Goal: Information Seeking & Learning: Get advice/opinions

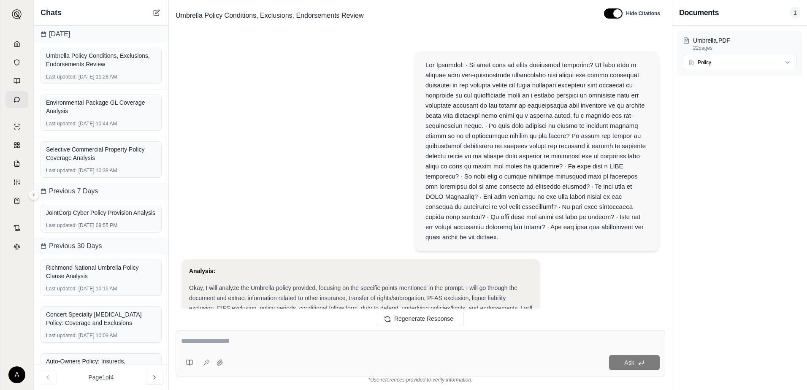
scroll to position [1779, 0]
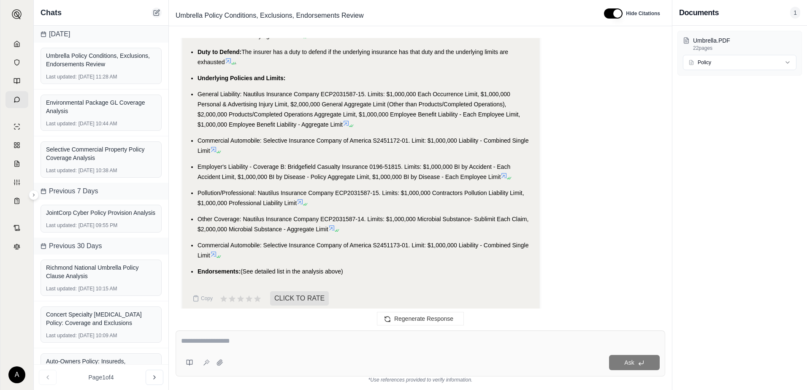
click at [154, 13] on icon at bounding box center [156, 13] width 5 height 5
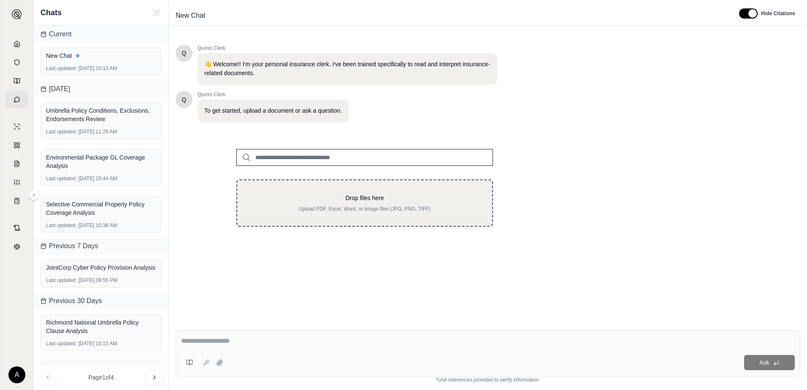
click at [327, 190] on div "Drop files here Upload PDF, Excel, Word, or image files (JPG, PNG, TIFF)" at bounding box center [364, 202] width 257 height 47
type input "**********"
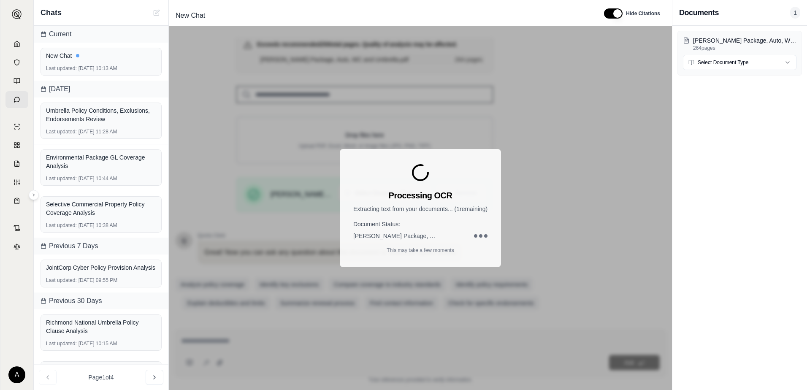
scroll to position [105, 0]
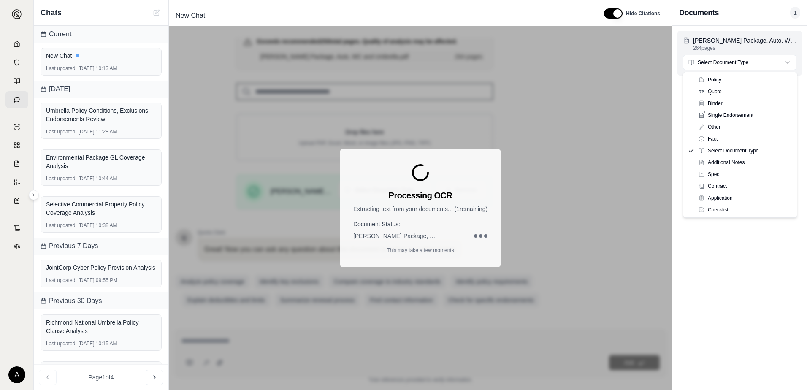
click at [734, 62] on html "A Chats Current New Chat Last updated: [DATE] 10:13 AM [DATE] Umbrella Policy C…" at bounding box center [403, 195] width 807 height 390
click at [637, 73] on div "Processing OCR Extracting text from your documents... ( 1 remaining) Document S…" at bounding box center [420, 208] width 503 height 364
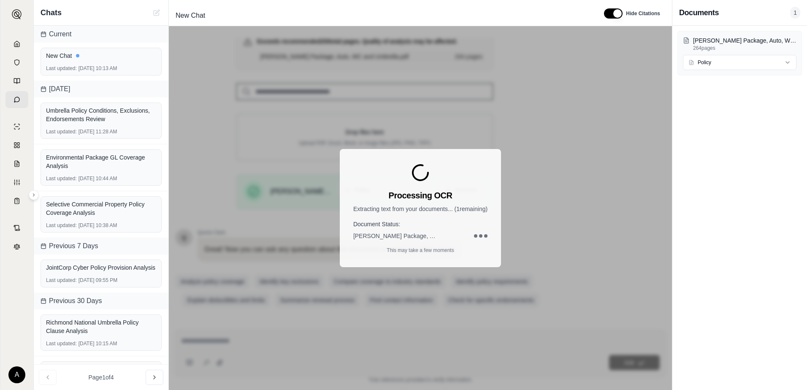
click at [651, 155] on div "Processing OCR Extracting text from your documents... ( 1 remaining) Document S…" at bounding box center [420, 208] width 503 height 364
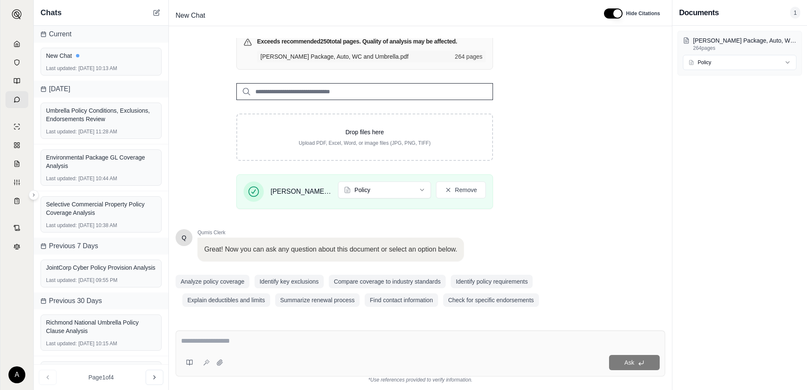
click at [241, 335] on div "Ask" at bounding box center [420, 353] width 489 height 46
paste textarea "**********"
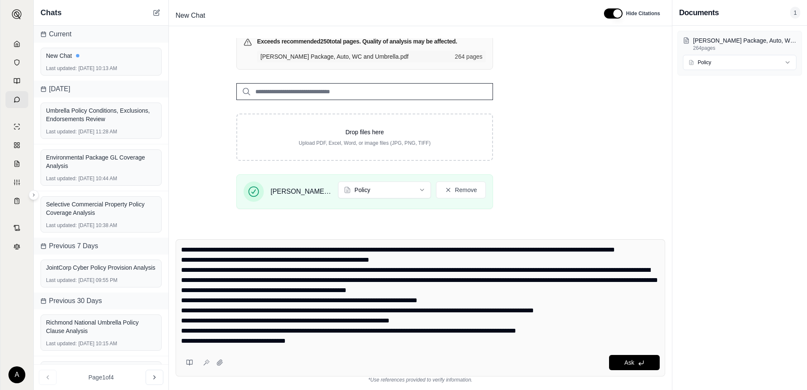
scroll to position [0, 0]
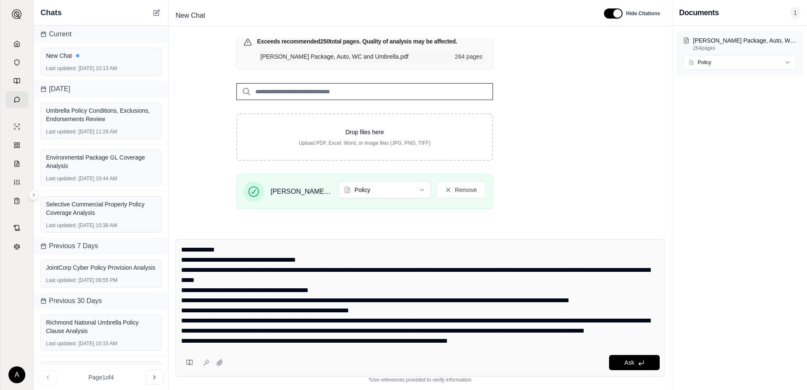
click at [218, 250] on textarea at bounding box center [420, 295] width 478 height 101
click at [190, 249] on textarea at bounding box center [420, 295] width 478 height 101
drag, startPoint x: 190, startPoint y: 249, endPoint x: 175, endPoint y: 253, distance: 15.2
click at [175, 253] on div "Ask *Use references provided to verify information." at bounding box center [420, 310] width 503 height 157
click at [343, 250] on textarea at bounding box center [420, 295] width 478 height 101
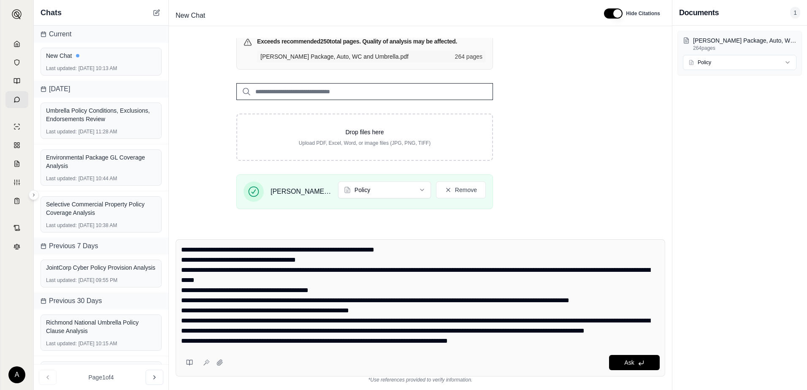
type textarea "**********"
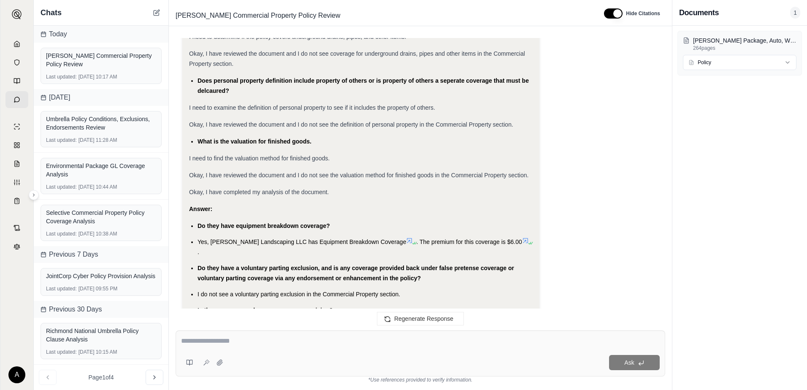
scroll to position [3073, 0]
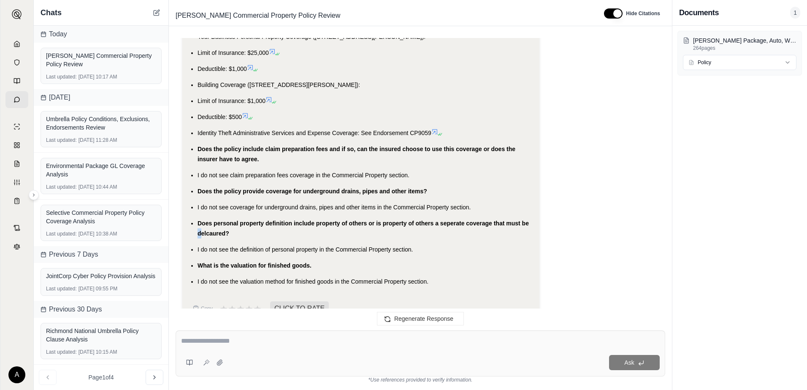
drag, startPoint x: 197, startPoint y: 214, endPoint x: 202, endPoint y: 217, distance: 6.1
click at [313, 218] on li "Does personal property definition include property of others or is property of …" at bounding box center [364, 228] width 335 height 20
click at [240, 340] on textarea at bounding box center [420, 341] width 478 height 10
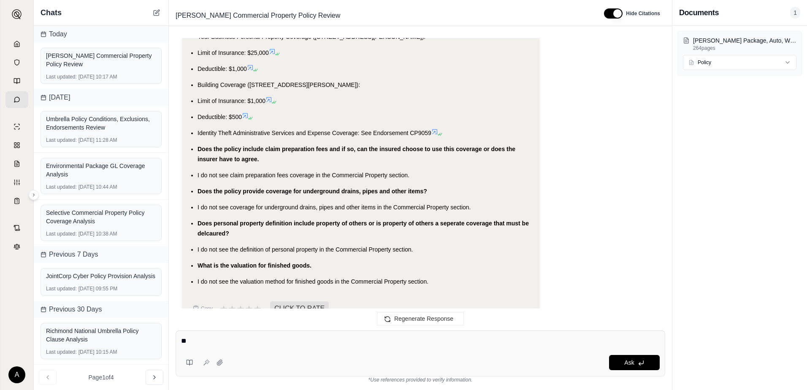
type textarea "*"
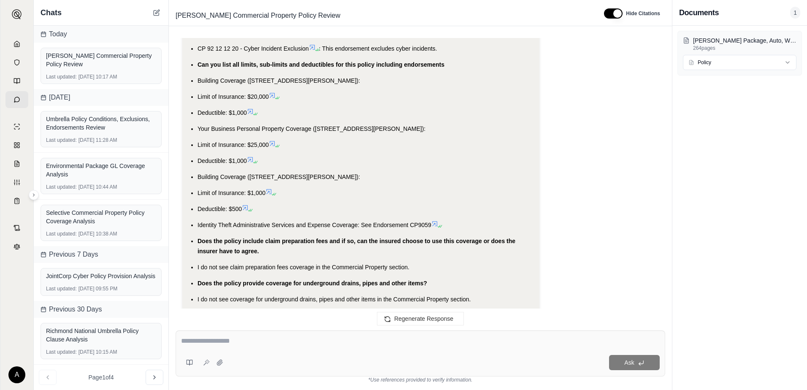
scroll to position [2988, 0]
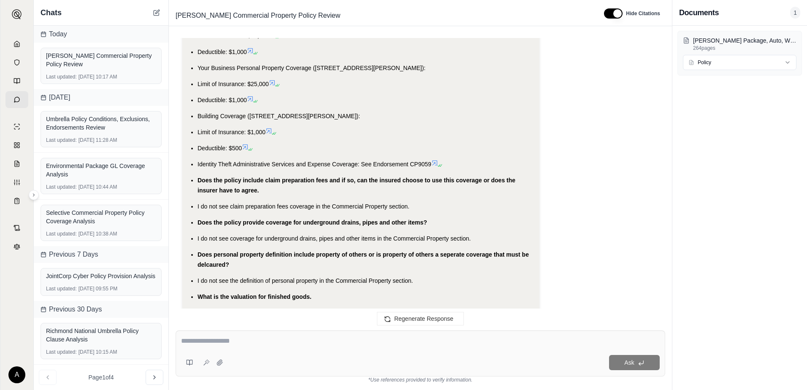
scroll to position [3073, 0]
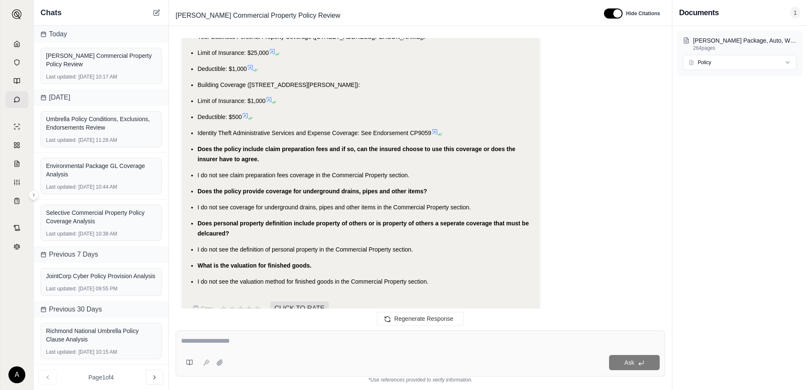
click at [228, 346] on div at bounding box center [420, 342] width 478 height 13
click at [235, 337] on textarea at bounding box center [420, 341] width 478 height 10
type textarea "**********"
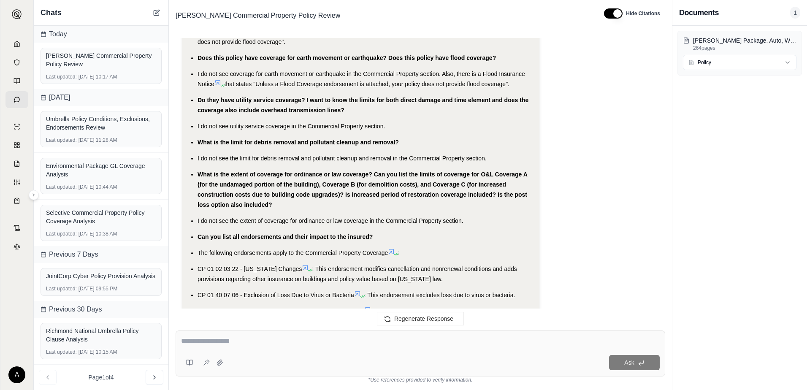
scroll to position [3746, 0]
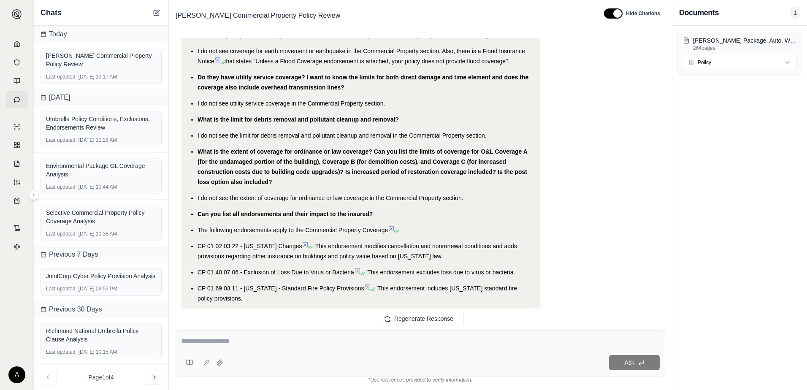
click at [250, 348] on div at bounding box center [420, 342] width 478 height 13
drag, startPoint x: 250, startPoint y: 339, endPoint x: 247, endPoint y: 345, distance: 6.4
click at [247, 345] on textarea at bounding box center [420, 341] width 478 height 10
click at [378, 340] on textarea "**********" at bounding box center [420, 341] width 478 height 10
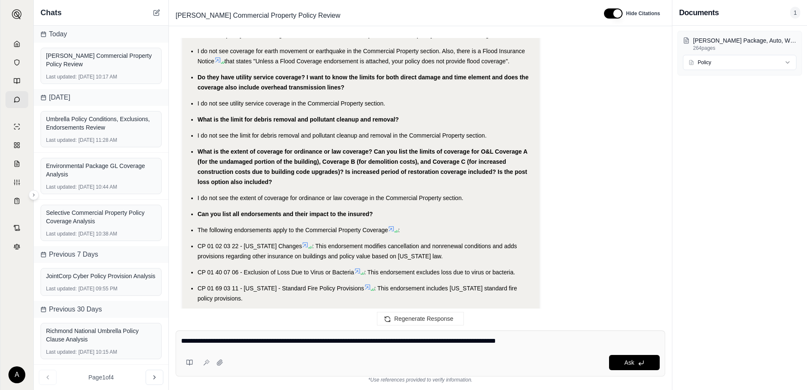
type textarea "**********"
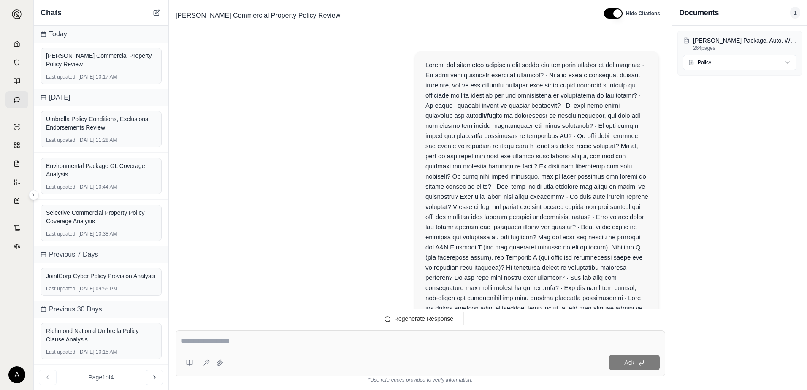
scroll to position [5120, 0]
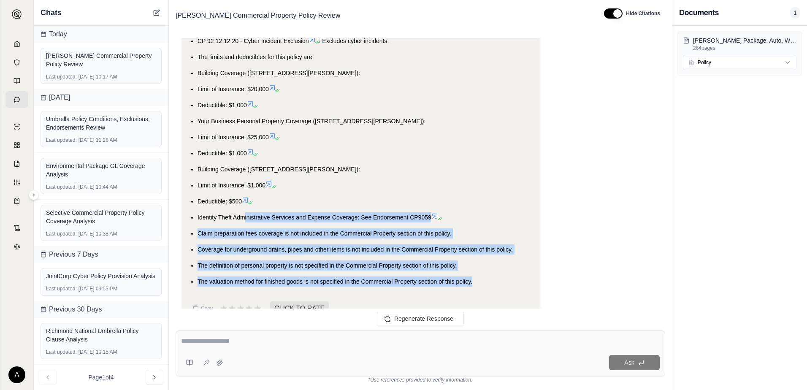
drag, startPoint x: 396, startPoint y: 251, endPoint x: 243, endPoint y: 194, distance: 162.8
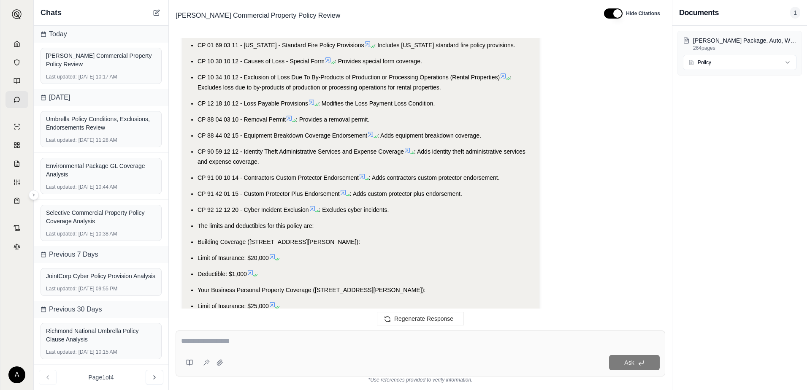
drag, startPoint x: 241, startPoint y: 193, endPoint x: 231, endPoint y: 194, distance: 10.2
click at [231, 194] on ul "Equipment breakdown coverage is included in this policy, with a premium of $6.0…" at bounding box center [360, 113] width 343 height 684
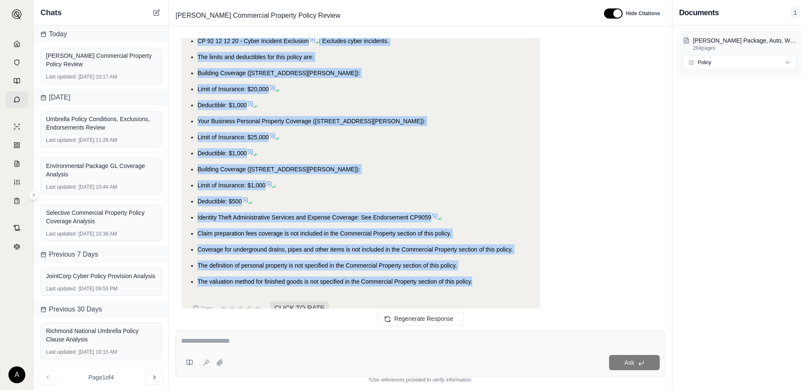
drag, startPoint x: 195, startPoint y: 125, endPoint x: 476, endPoint y: 261, distance: 312.1
copy ul "Equipment breakdown coverage is included in this policy, with a premium of $6.0…"
click at [270, 342] on textarea at bounding box center [420, 341] width 478 height 10
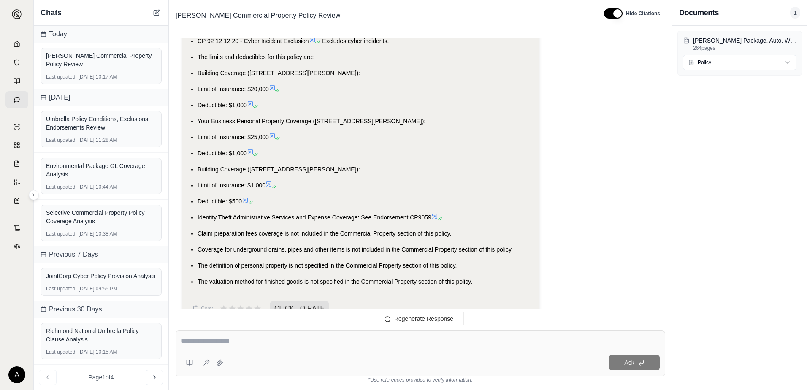
paste textarea "**********"
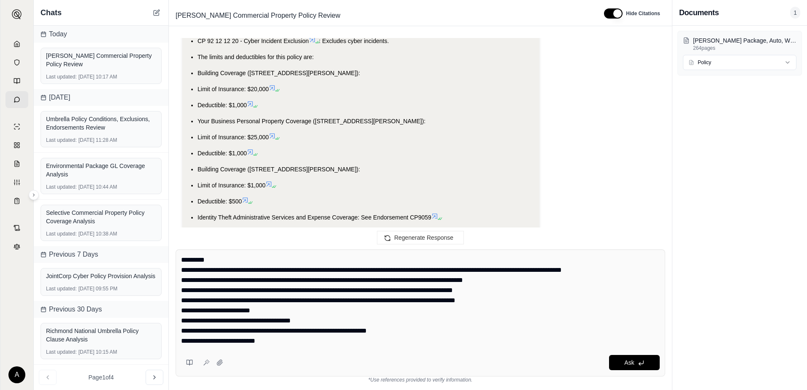
scroll to position [5201, 0]
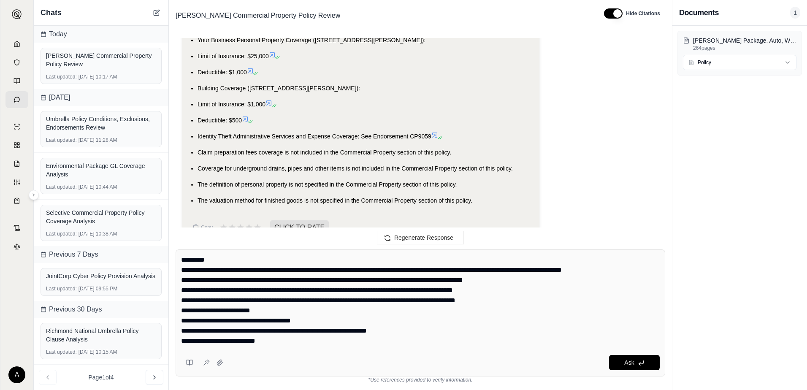
drag, startPoint x: 194, startPoint y: 257, endPoint x: 174, endPoint y: 262, distance: 20.5
click at [174, 262] on div "**********" at bounding box center [420, 316] width 503 height 147
type textarea "**********"
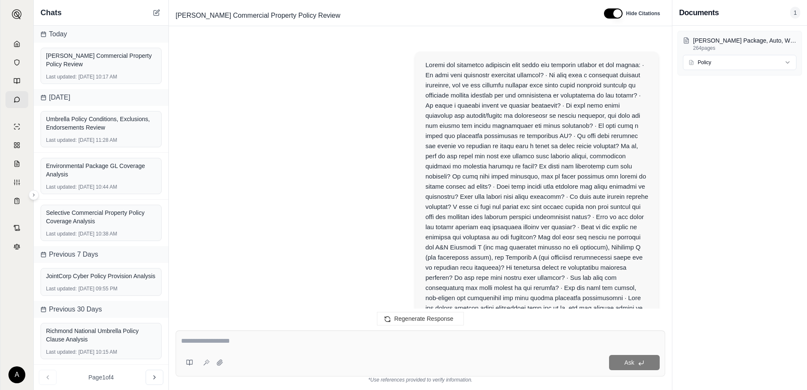
scroll to position [6249, 0]
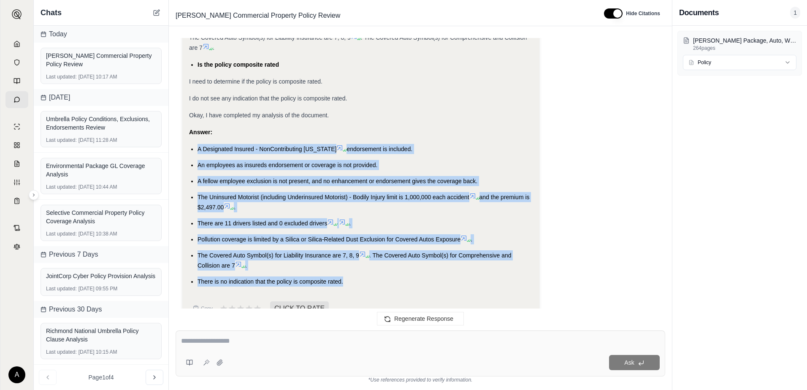
drag, startPoint x: 198, startPoint y: 128, endPoint x: 351, endPoint y: 267, distance: 207.3
copy ul "A Designated Insured - NonContributing [US_STATE] endorsement is included. An e…"
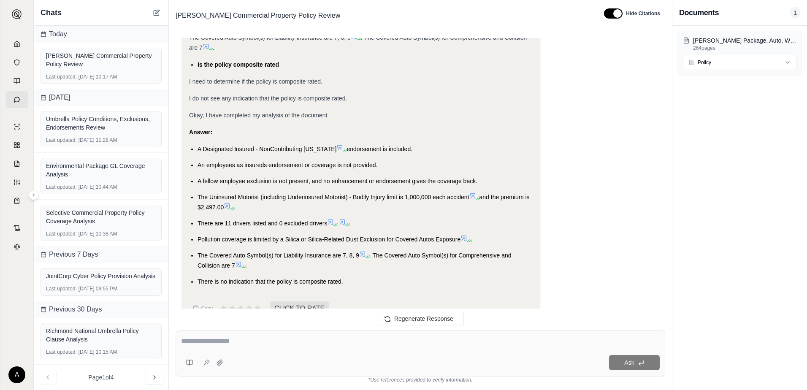
click at [257, 343] on textarea at bounding box center [420, 341] width 478 height 10
paste textarea "**********"
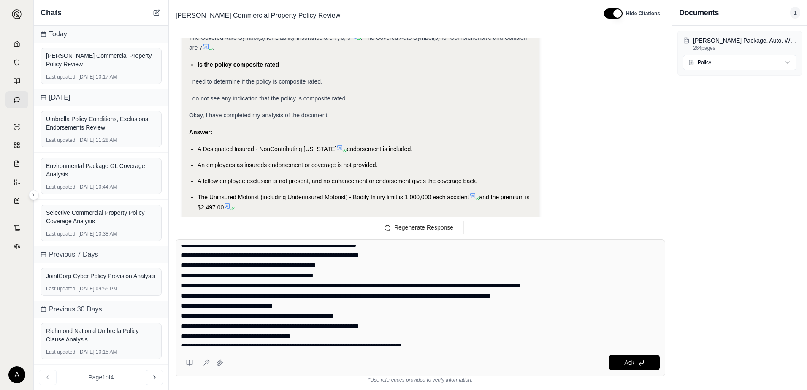
scroll to position [0, 0]
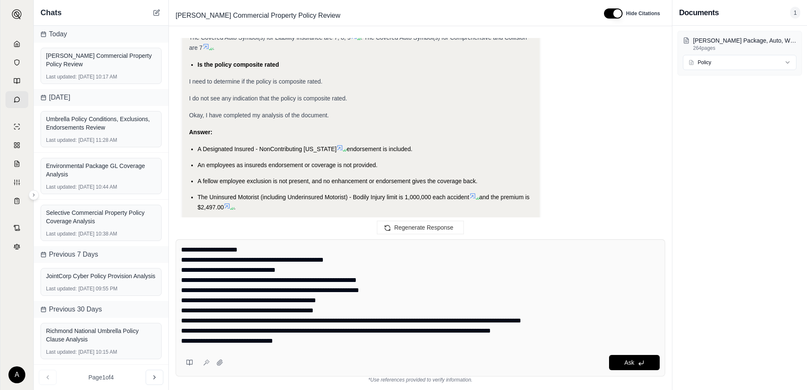
drag, startPoint x: 193, startPoint y: 251, endPoint x: 180, endPoint y: 254, distance: 13.5
click at [180, 254] on div "Ask" at bounding box center [420, 307] width 489 height 137
type textarea "**********"
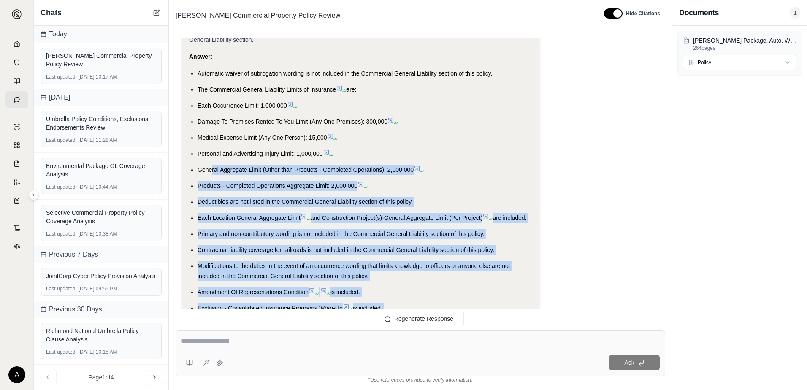
scroll to position [10003, 0]
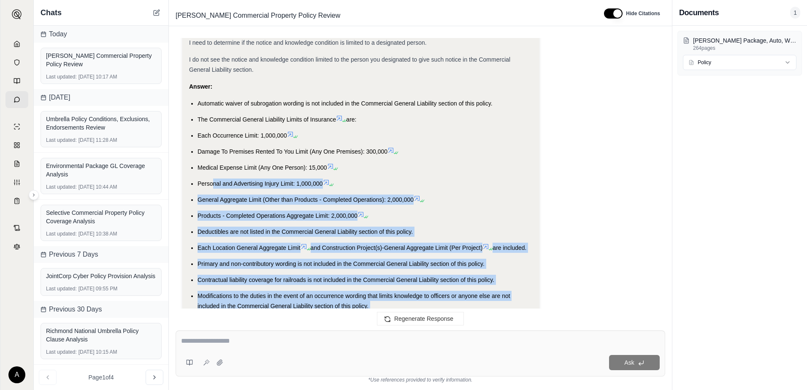
drag, startPoint x: 316, startPoint y: 262, endPoint x: 212, endPoint y: 178, distance: 134.1
click at [212, 178] on li "Personal and Advertising Injury Limit: 1,000,000" at bounding box center [364, 183] width 335 height 10
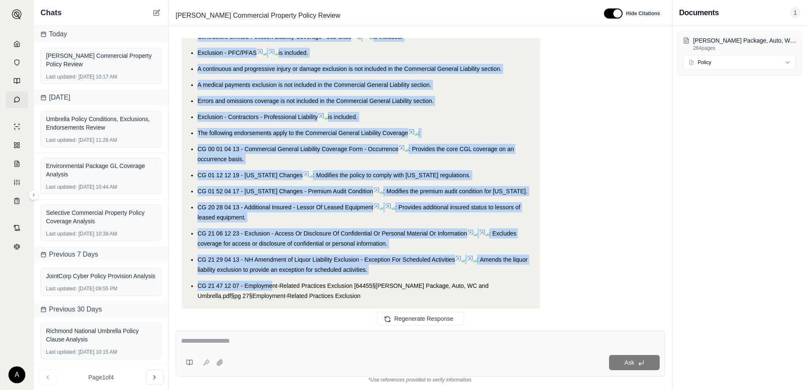
scroll to position [10636, 0]
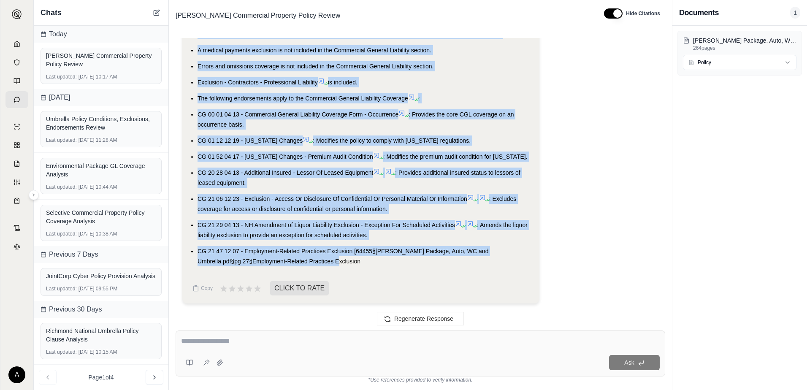
drag, startPoint x: 198, startPoint y: 91, endPoint x: 323, endPoint y: 262, distance: 211.6
copy ul "Automatic waiver of subrogation wording is not included in the Commercial Gener…"
click at [244, 340] on textarea at bounding box center [420, 341] width 478 height 10
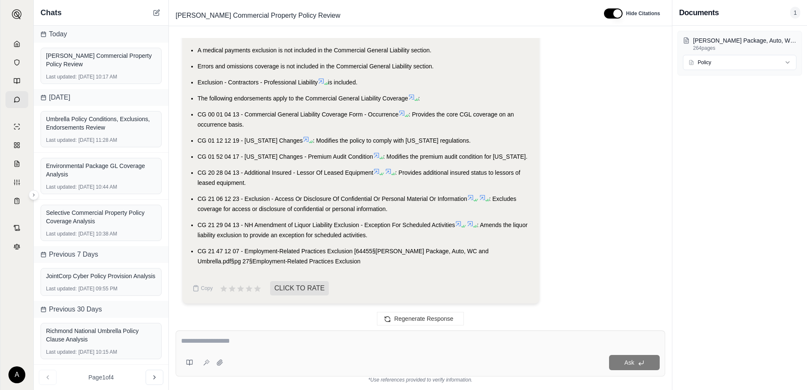
paste textarea "**********"
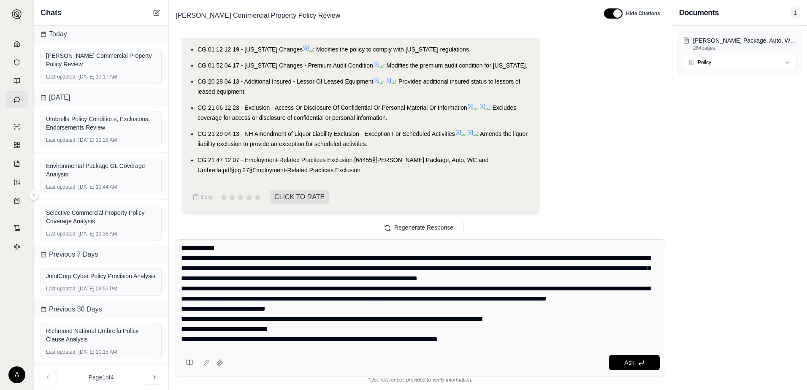
scroll to position [0, 0]
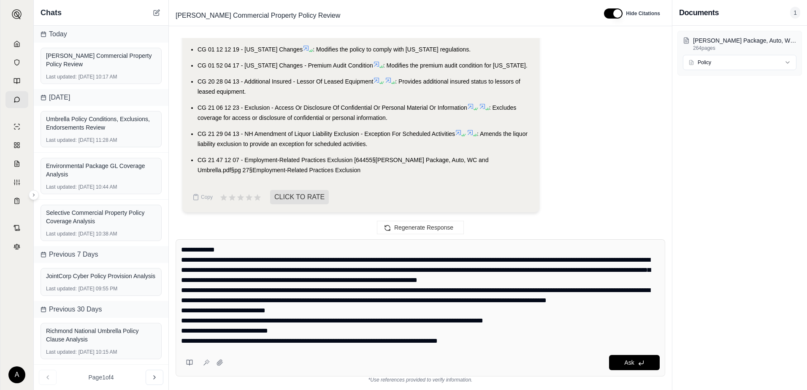
drag, startPoint x: 192, startPoint y: 248, endPoint x: 155, endPoint y: 253, distance: 37.1
click at [155, 253] on div "Chats [DATE] [PERSON_NAME] Commercial Property Policy Review Last updated: [DAT…" at bounding box center [420, 195] width 773 height 390
type textarea "**********"
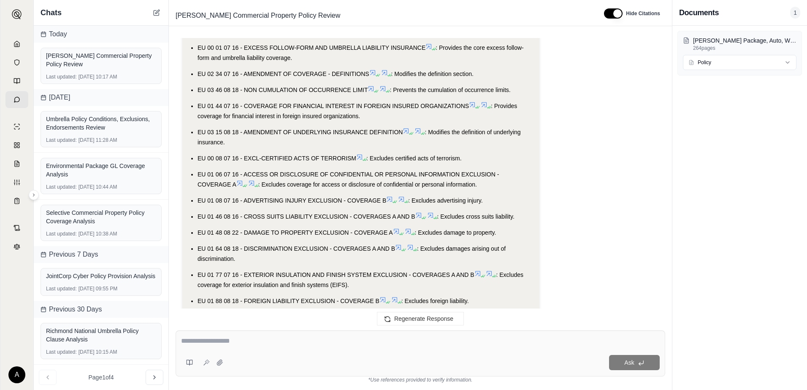
scroll to position [13696, 0]
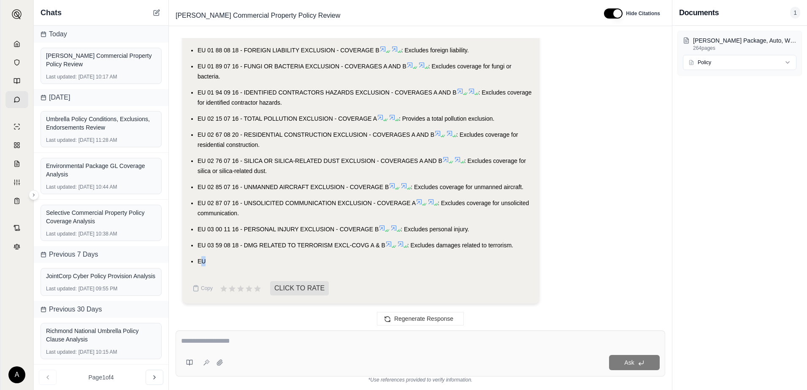
drag, startPoint x: 208, startPoint y: 260, endPoint x: 203, endPoint y: 259, distance: 5.5
click at [203, 259] on li "EU" at bounding box center [364, 261] width 335 height 10
drag, startPoint x: 203, startPoint y: 259, endPoint x: 294, endPoint y: 258, distance: 91.6
click at [294, 258] on li "EU" at bounding box center [364, 261] width 335 height 10
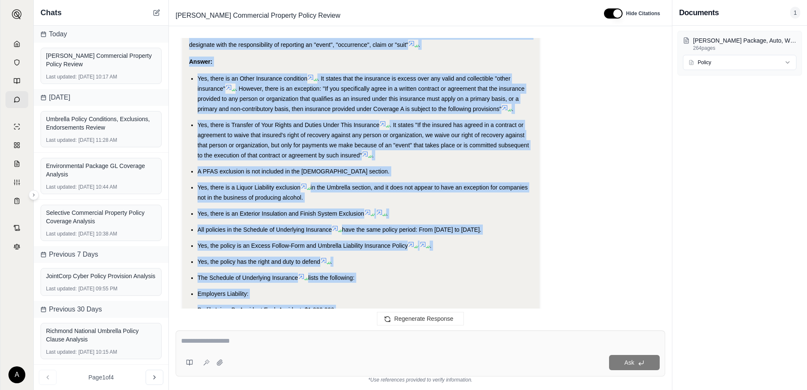
scroll to position [12817, 0]
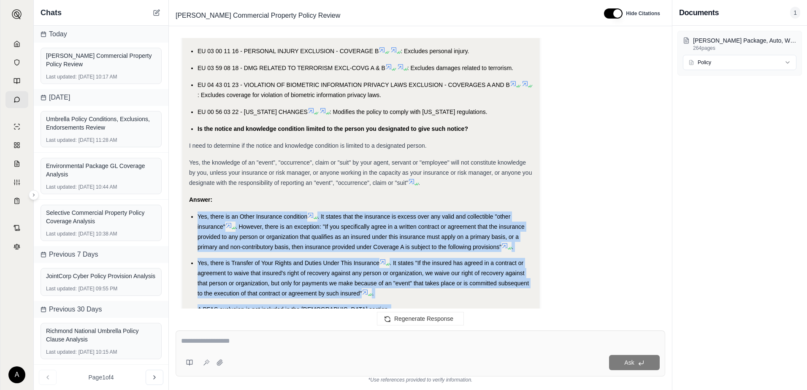
drag, startPoint x: 511, startPoint y: 242, endPoint x: 197, endPoint y: 227, distance: 313.8
